Goal: Information Seeking & Learning: Understand process/instructions

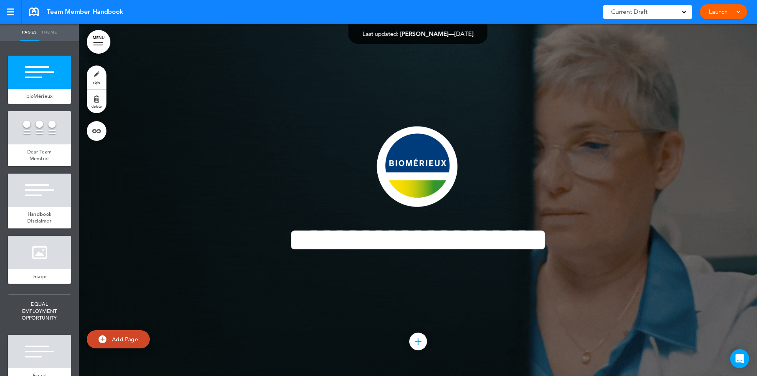
click at [97, 41] on link "MENU" at bounding box center [99, 42] width 24 height 24
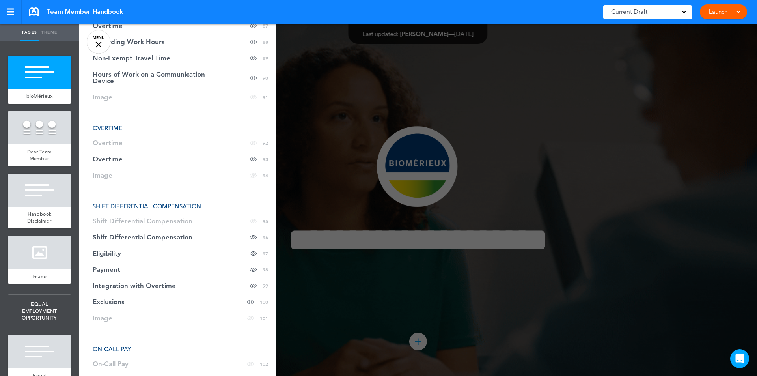
scroll to position [1966, 0]
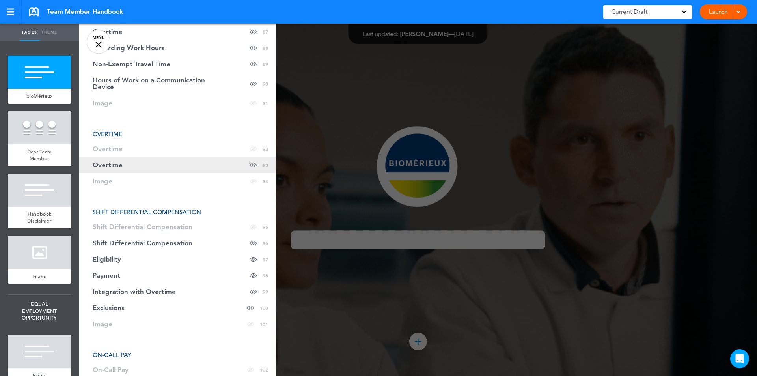
click at [104, 162] on span "Overtime" at bounding box center [108, 165] width 30 height 7
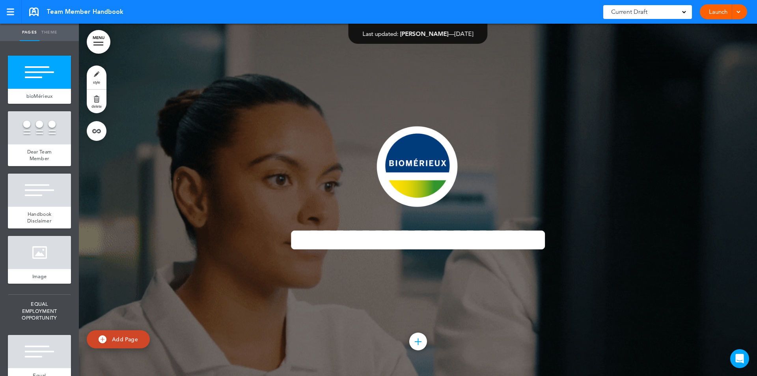
scroll to position [38677, 0]
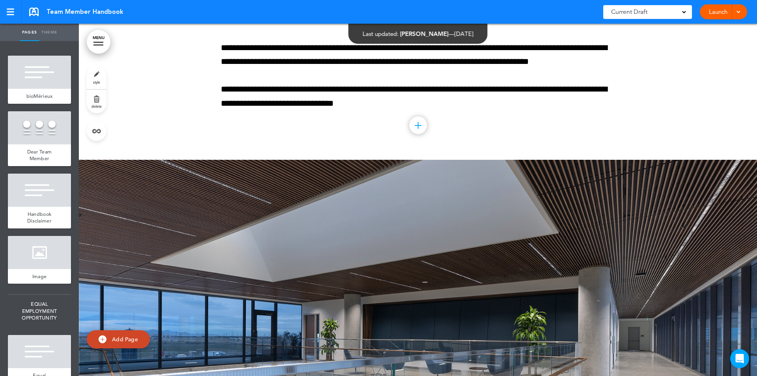
click at [688, 9] on div "Current Draft" at bounding box center [647, 12] width 89 height 14
click at [91, 43] on link "MENU" at bounding box center [99, 42] width 24 height 24
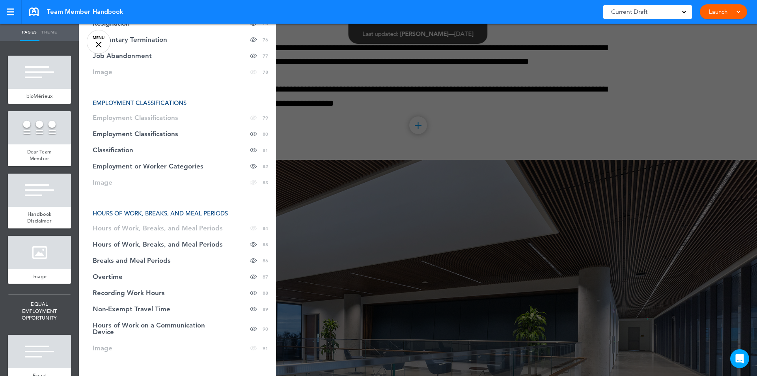
scroll to position [1709, 0]
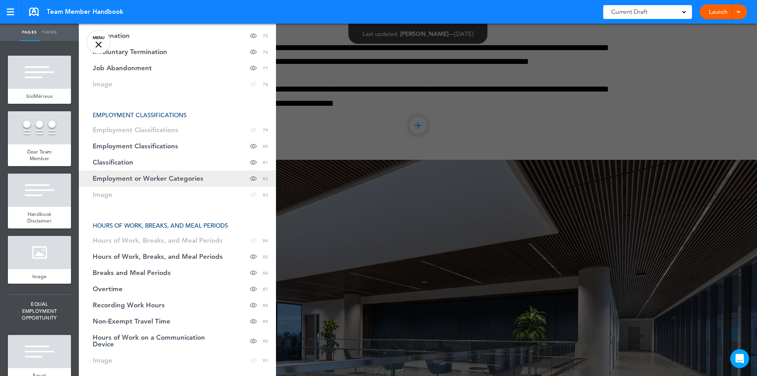
click at [147, 179] on span "Employment or Worker Categories" at bounding box center [148, 178] width 111 height 7
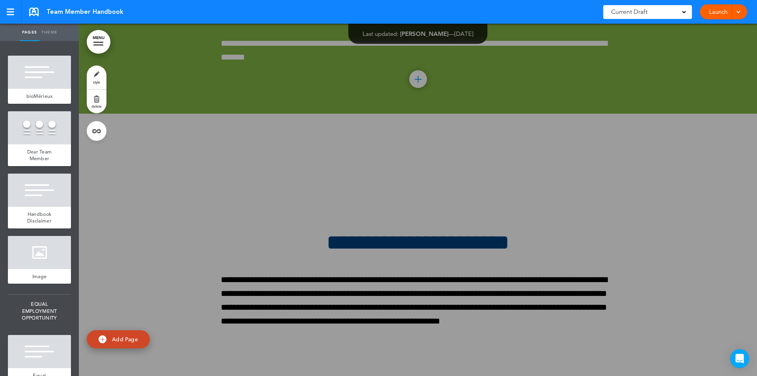
scroll to position [34339, 0]
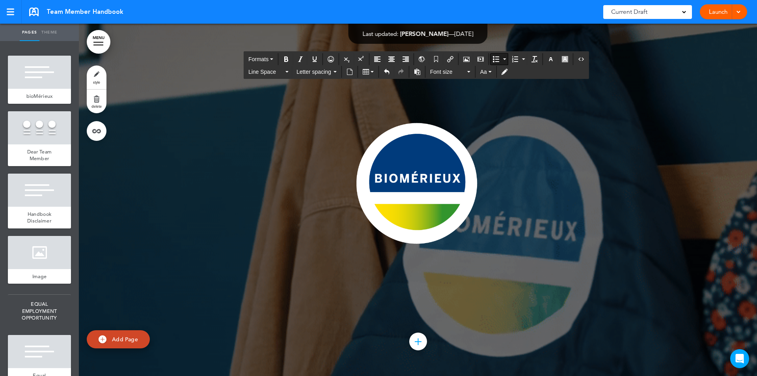
scroll to position [101463, 0]
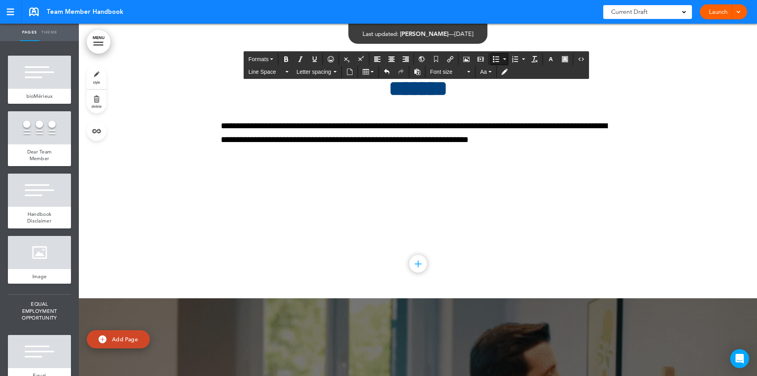
drag, startPoint x: 482, startPoint y: 111, endPoint x: 527, endPoint y: 127, distance: 47.9
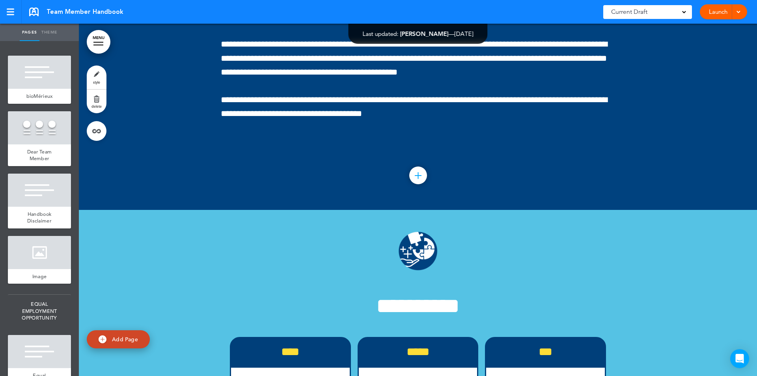
scroll to position [100334, 0]
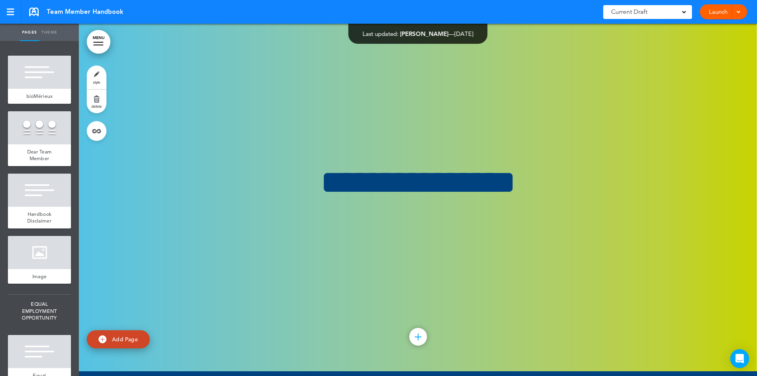
click at [98, 48] on link "MENU" at bounding box center [99, 42] width 24 height 24
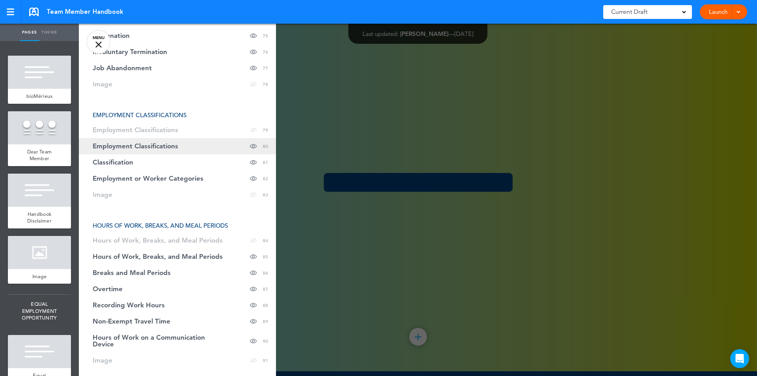
click at [152, 143] on span "Employment Classifications" at bounding box center [136, 146] width 86 height 7
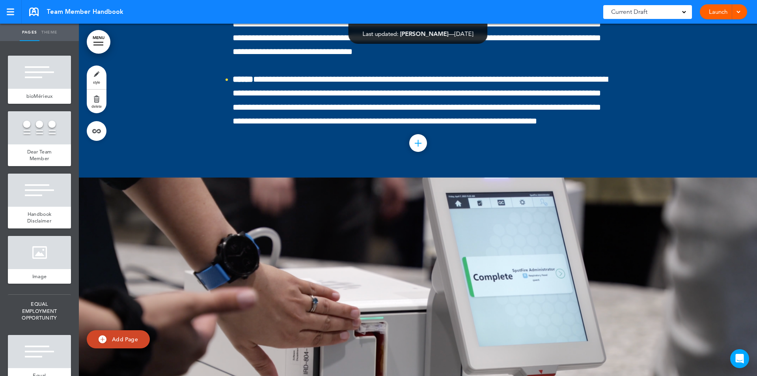
scroll to position [34677, 0]
